Goal: Check status: Check status

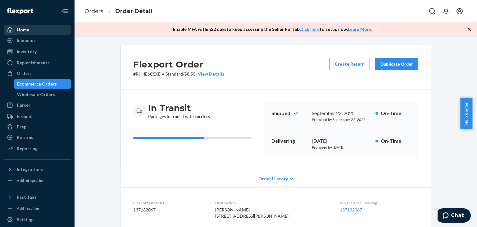
scroll to position [145, 0]
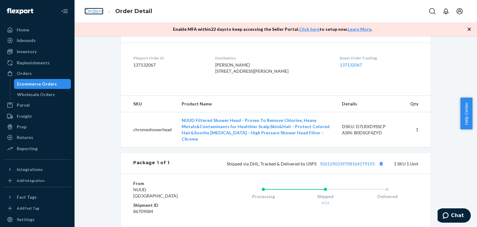
click at [87, 11] on link "Orders" at bounding box center [93, 11] width 19 height 7
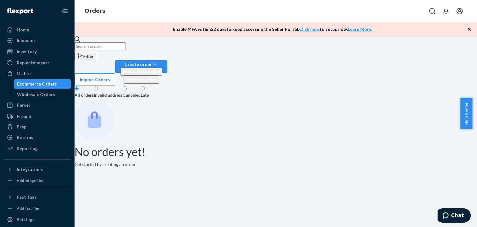
click at [125, 50] on input "text" at bounding box center [99, 46] width 51 height 8
paste input "#NUUD22436"
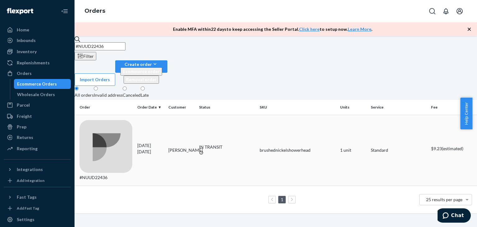
type input "#NUUD22436"
click at [135, 118] on td "#NUUD22436" at bounding box center [104, 150] width 60 height 71
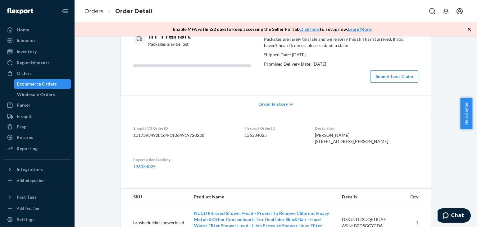
scroll to position [217, 0]
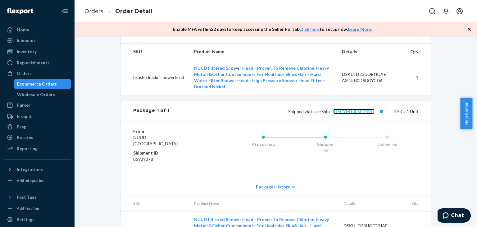
click at [343, 114] on link "1LSCYM1005EZXVH" at bounding box center [353, 111] width 41 height 5
